Goal: Communication & Community: Answer question/provide support

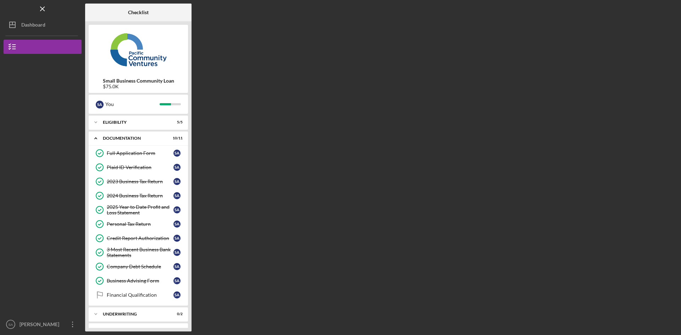
click at [23, 24] on div "Dashboard" at bounding box center [33, 26] width 24 height 16
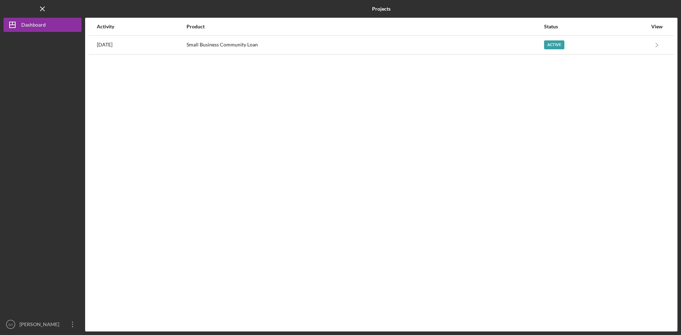
click at [631, 46] on div "Active" at bounding box center [595, 45] width 103 height 18
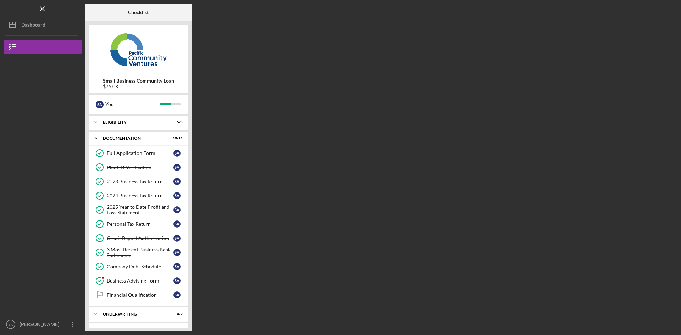
click at [131, 281] on div "Business Advising Form" at bounding box center [140, 281] width 67 height 6
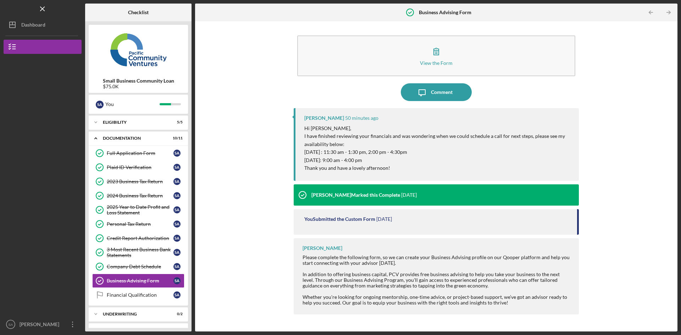
click at [429, 94] on icon "Icon/Message" at bounding box center [422, 92] width 18 height 18
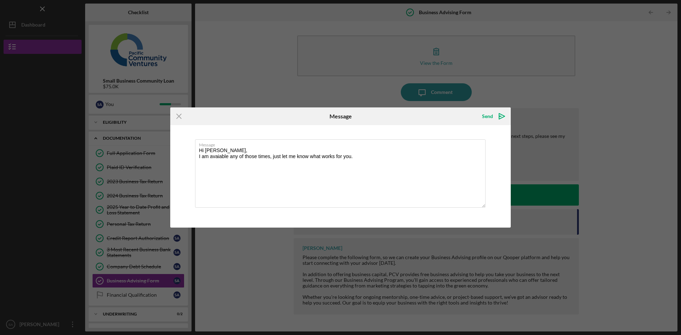
click at [217, 158] on textarea "Hi [PERSON_NAME], I am avaiable any of those times, just let me know what works…" at bounding box center [340, 173] width 290 height 68
click at [364, 153] on textarea "Hi [PERSON_NAME], I am available any of those times, just let me know what work…" at bounding box center [340, 173] width 290 height 68
click at [371, 155] on textarea "Hi [PERSON_NAME], I am available any of those times, just let me know what work…" at bounding box center [340, 173] width 290 height 68
type textarea "Hi [PERSON_NAME], I am available any of those times, just let me know what work…"
click at [487, 115] on div "Send" at bounding box center [487, 116] width 11 height 14
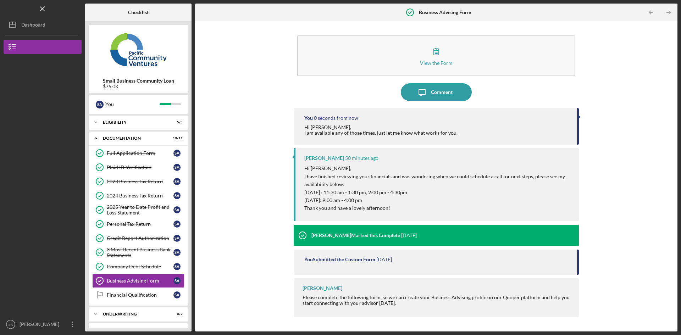
click at [277, 128] on div "View the Form Form Icon/Message Comment You 0 seconds from now Hi [PERSON_NAME]…" at bounding box center [436, 176] width 475 height 303
click at [128, 283] on div "Business Advising Form" at bounding box center [140, 281] width 67 height 6
click at [31, 26] on div "Dashboard" at bounding box center [33, 26] width 24 height 16
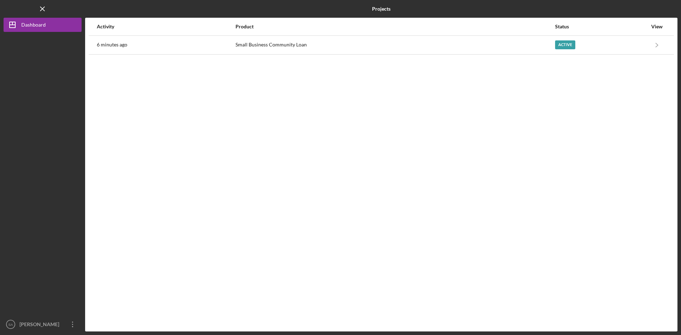
click at [636, 46] on div "Active" at bounding box center [601, 45] width 92 height 18
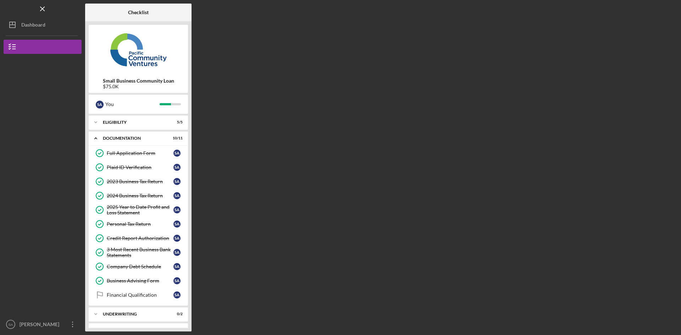
click at [137, 285] on link "Business Advising Form Business Advising Form S A" at bounding box center [138, 281] width 92 height 14
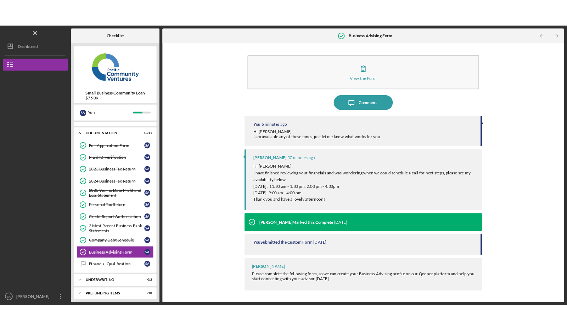
scroll to position [13, 0]
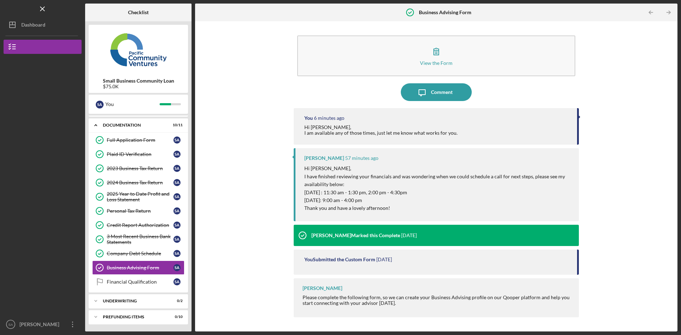
click at [137, 285] on link "Financial Qualification Financial Qualification S A" at bounding box center [138, 282] width 92 height 14
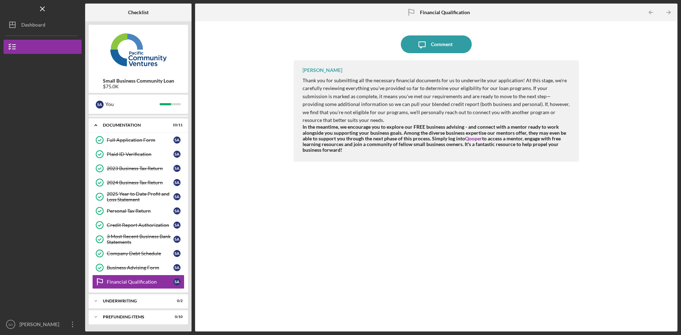
click at [137, 270] on div "Business Advising Form" at bounding box center [140, 268] width 67 height 6
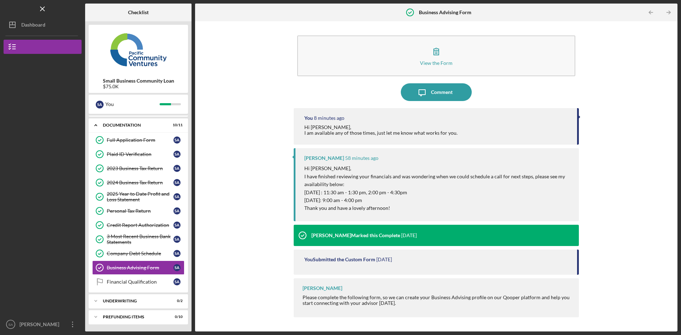
click at [33, 35] on div at bounding box center [41, 35] width 73 height 1
click at [33, 24] on div "Dashboard" at bounding box center [33, 26] width 24 height 16
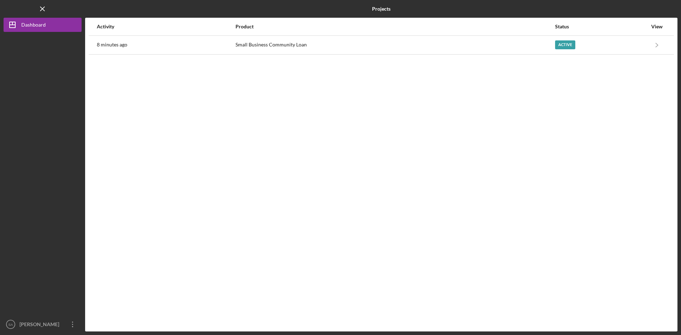
click at [359, 49] on div "Small Business Community Loan" at bounding box center [394, 45] width 319 height 18
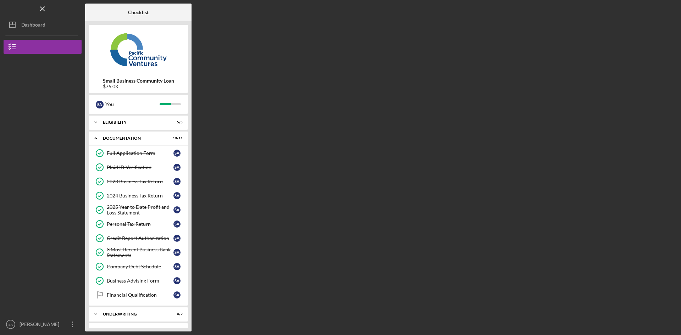
click at [156, 281] on div "Business Advising Form" at bounding box center [140, 281] width 67 height 6
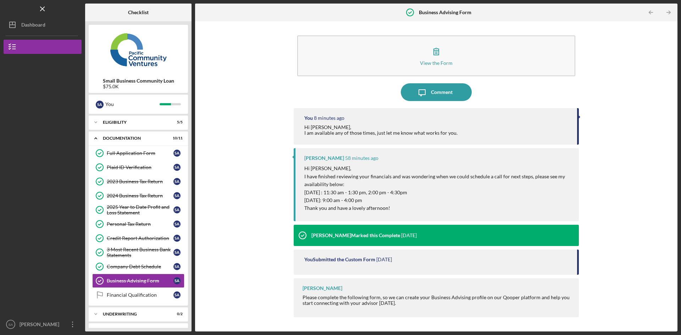
click at [153, 265] on div "Company Debt Schedule" at bounding box center [140, 267] width 67 height 6
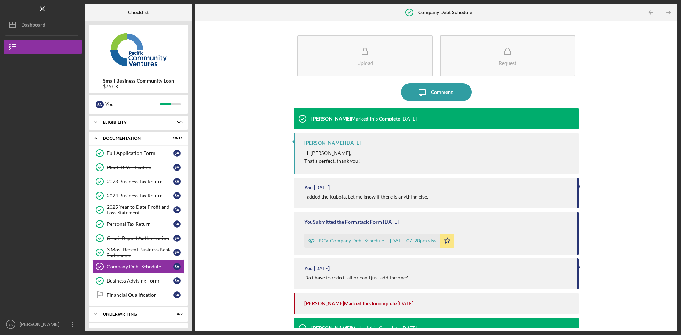
click at [149, 275] on link "Business Advising Form Business Advising Form S A" at bounding box center [138, 281] width 92 height 14
